Goal: Task Accomplishment & Management: Use online tool/utility

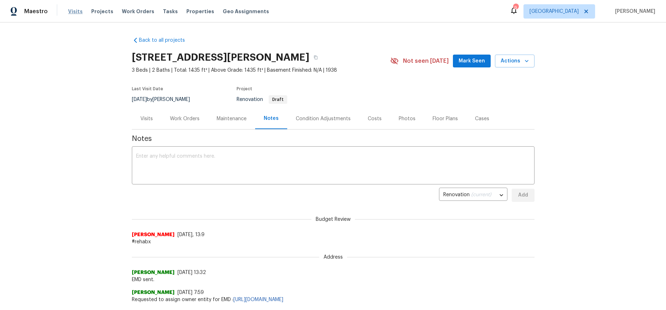
click at [73, 12] on span "Visits" at bounding box center [75, 11] width 15 height 7
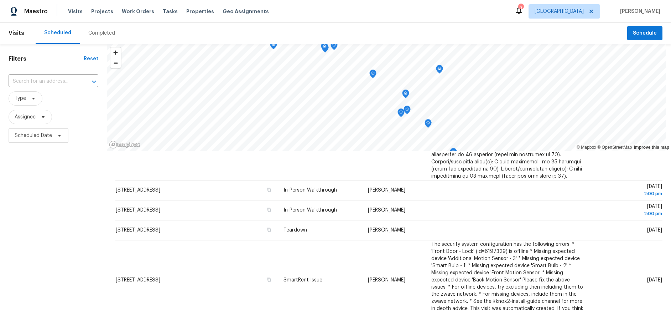
scroll to position [545, 0]
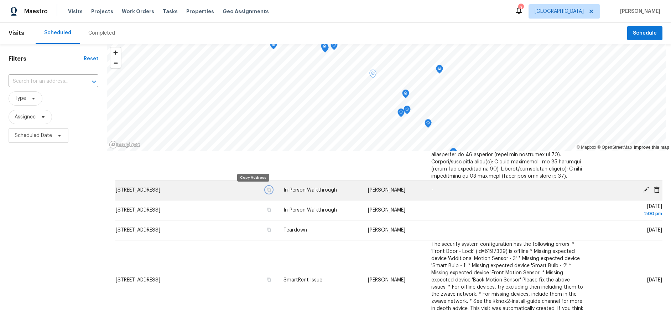
click at [267, 189] on icon "button" at bounding box center [269, 189] width 4 height 4
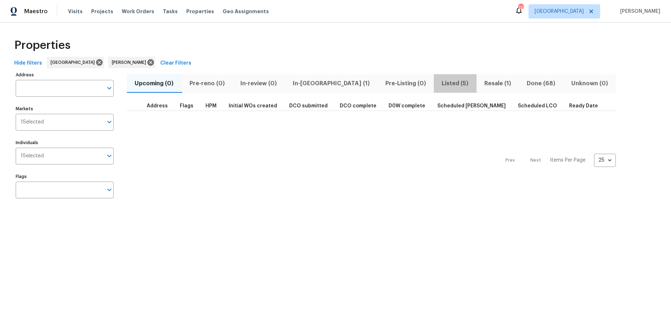
click at [438, 82] on span "Listed (5)" at bounding box center [455, 83] width 34 height 10
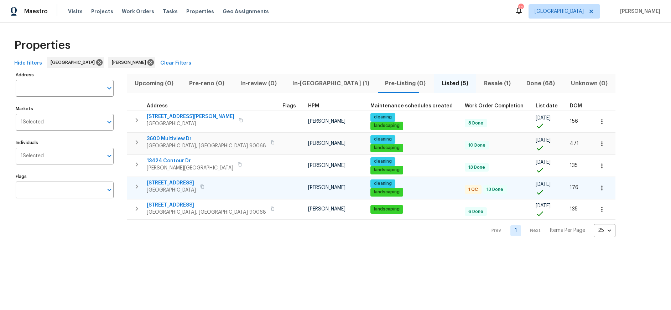
click at [167, 185] on span "700 W La Veta Ave Unit H7" at bounding box center [171, 182] width 49 height 7
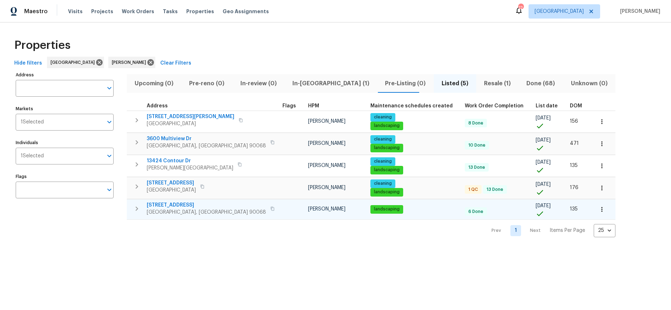
click at [170, 205] on span "2252 Verde Oak Dr" at bounding box center [206, 204] width 119 height 7
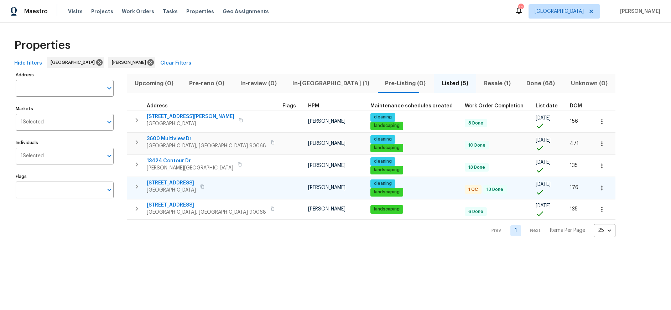
click at [178, 185] on span "700 W La Veta Ave Unit H7" at bounding box center [171, 182] width 49 height 7
click at [481, 83] on span "Resale (1)" at bounding box center [498, 83] width 34 height 10
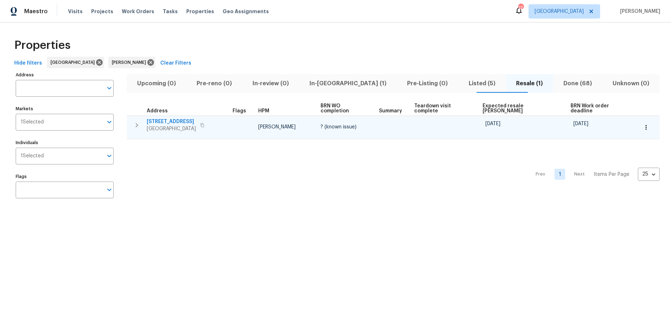
click at [173, 125] on span "[GEOGRAPHIC_DATA]" at bounding box center [171, 128] width 49 height 7
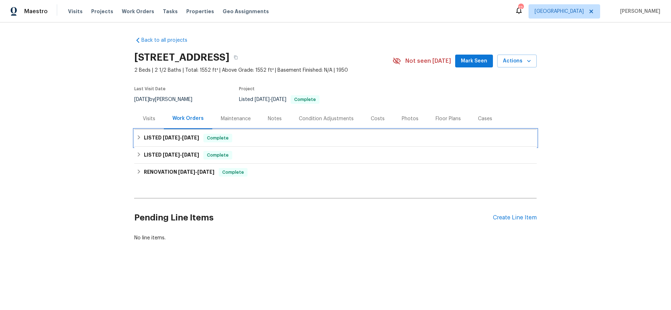
click at [170, 139] on span "[DATE]" at bounding box center [171, 137] width 17 height 5
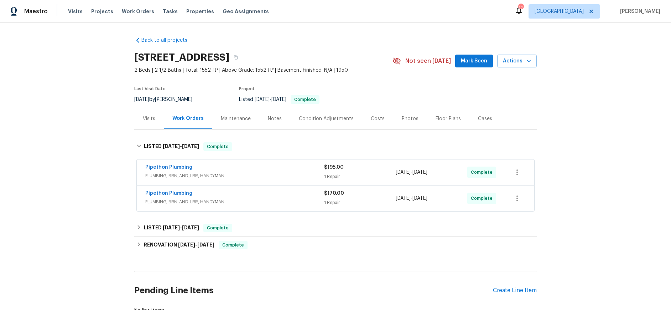
click at [274, 172] on span "PLUMBING, BRN_AND_LRR, HANDYMAN" at bounding box center [234, 175] width 179 height 7
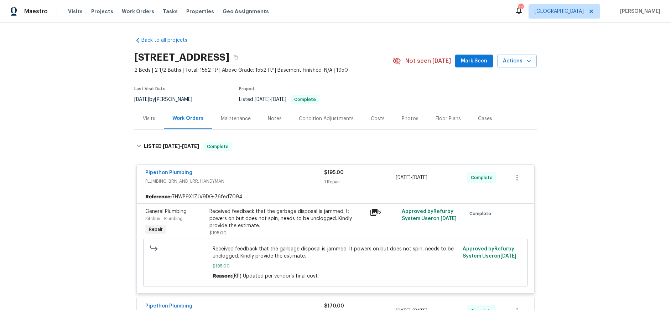
click at [370, 214] on icon at bounding box center [374, 212] width 9 height 9
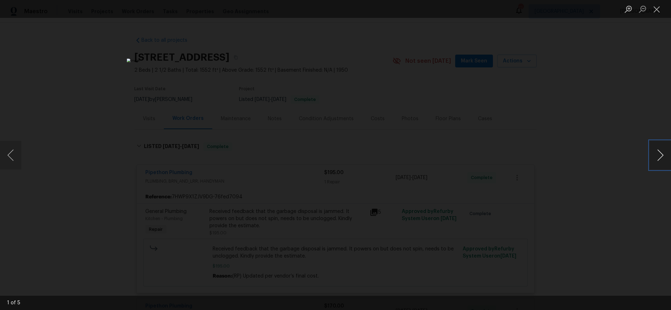
click at [657, 154] on button "Next image" at bounding box center [660, 155] width 21 height 29
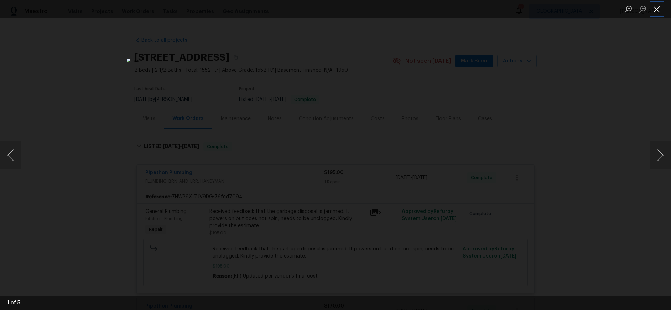
click at [656, 10] on button "Close lightbox" at bounding box center [657, 9] width 14 height 12
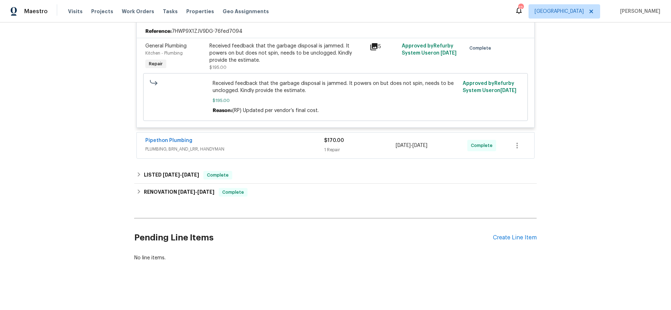
scroll to position [171, 0]
click at [233, 145] on span "PLUMBING, BRN_AND_LRR, HANDYMAN" at bounding box center [234, 148] width 179 height 7
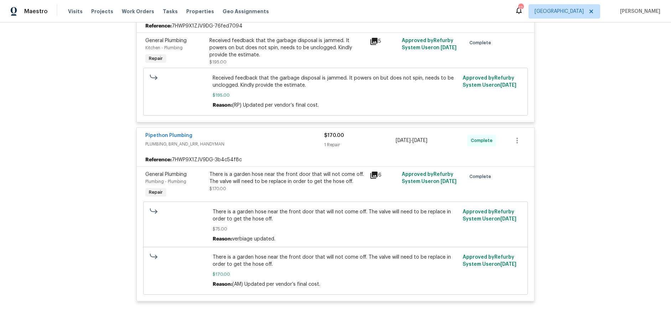
click at [371, 177] on icon at bounding box center [374, 174] width 7 height 7
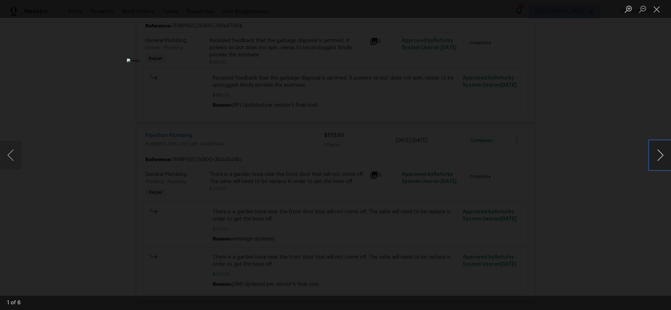
click at [658, 151] on button "Next image" at bounding box center [660, 155] width 21 height 29
click at [662, 10] on button "Close lightbox" at bounding box center [657, 9] width 14 height 12
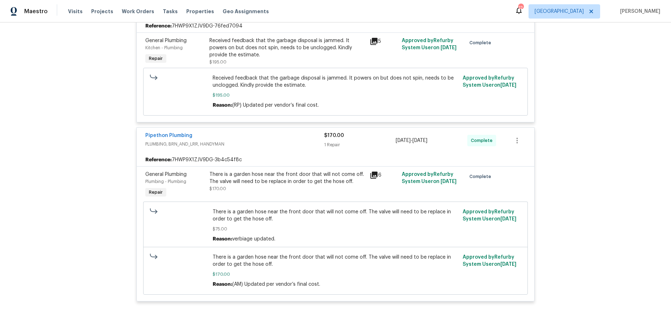
scroll to position [0, 0]
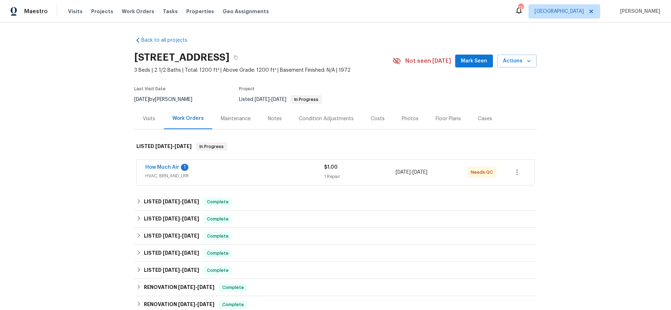
click at [270, 117] on div "Notes" at bounding box center [275, 118] width 14 height 7
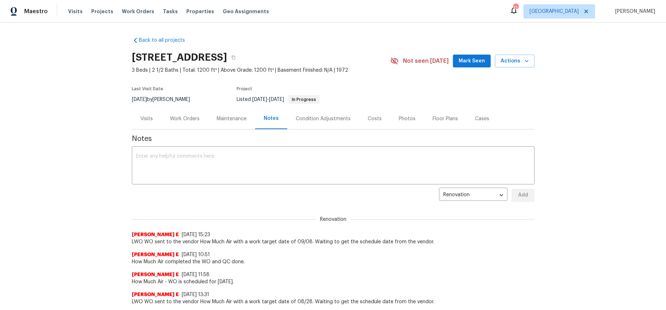
click at [217, 119] on div "Maintenance" at bounding box center [232, 118] width 30 height 7
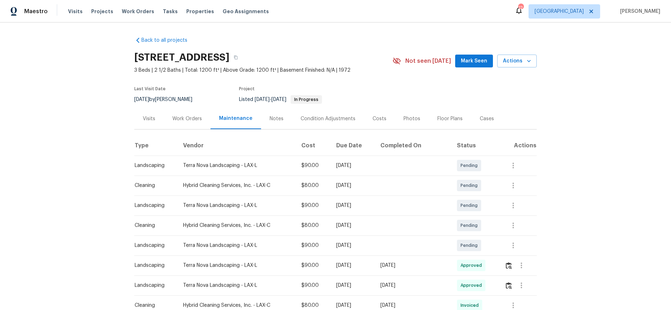
click at [108, 63] on div "Back to all projects [STREET_ADDRESS] 3 Beds | 2 1/2 Baths | Total: 1200 ft² | …" at bounding box center [335, 165] width 671 height 287
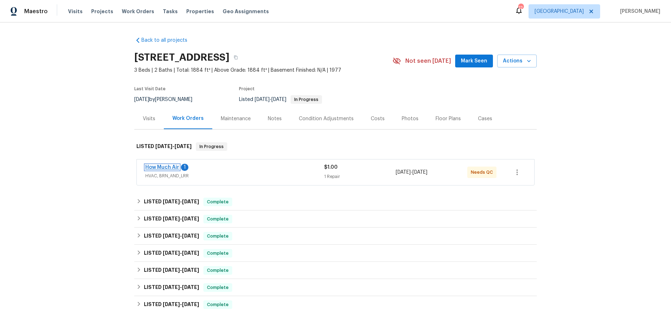
click at [170, 167] on link "How Much Air" at bounding box center [162, 167] width 34 height 5
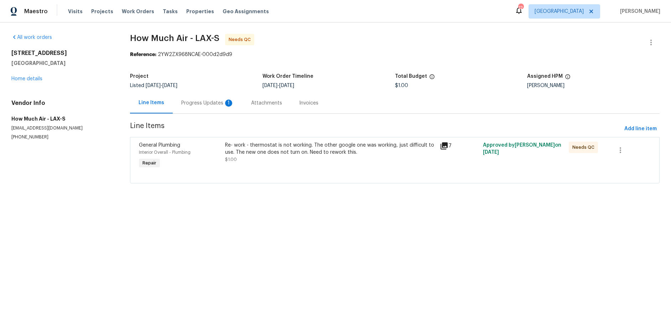
click at [207, 102] on div "Progress Updates 1" at bounding box center [207, 102] width 53 height 7
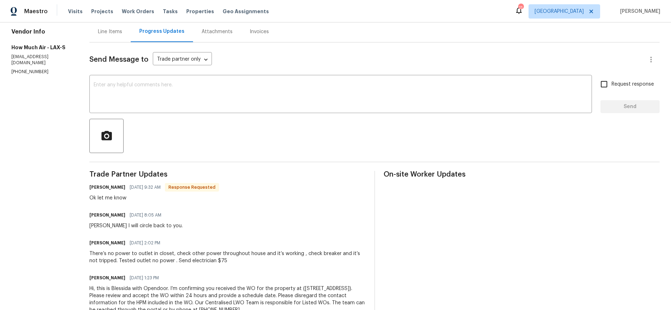
scroll to position [100, 0]
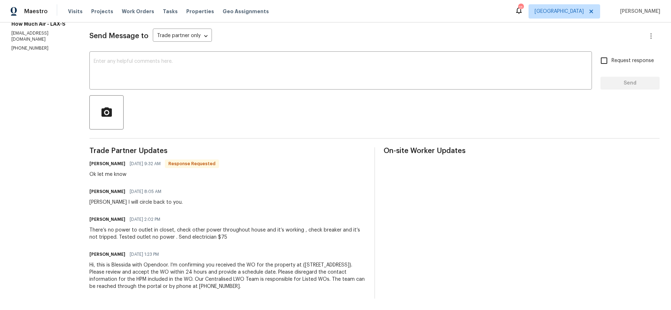
click at [46, 171] on section "All work orders [STREET_ADDRESS] Home details Vendor Info How Much Air - LAX-S …" at bounding box center [41, 118] width 61 height 359
click at [37, 168] on section "All work orders [STREET_ADDRESS] Home details Vendor Info How Much Air - LAX-S …" at bounding box center [41, 118] width 61 height 359
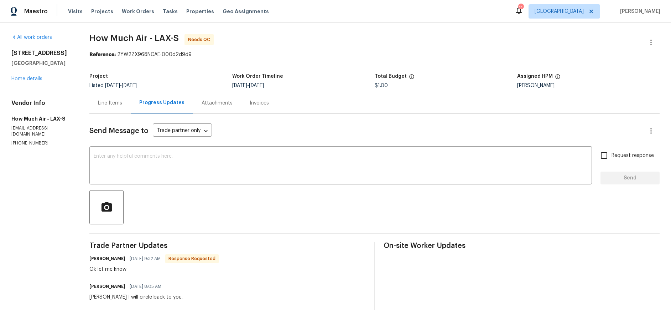
click at [30, 164] on section "All work orders [STREET_ADDRESS] Home details Vendor Info How Much Air - LAX-S …" at bounding box center [41, 213] width 61 height 359
